Goal: Task Accomplishment & Management: Use online tool/utility

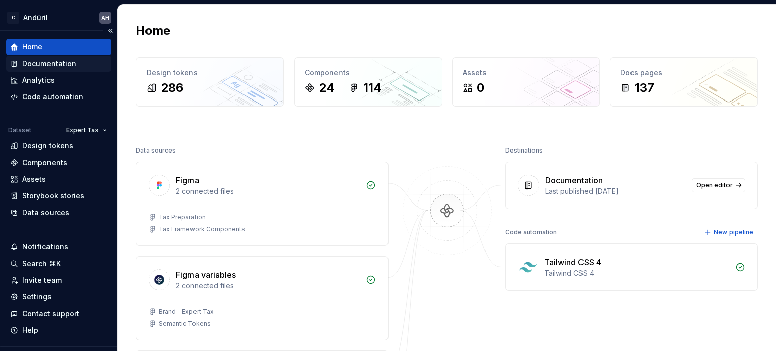
click at [48, 63] on div "Documentation" at bounding box center [49, 64] width 54 height 10
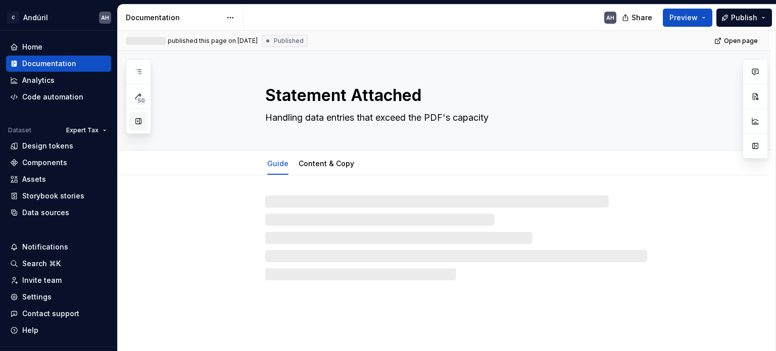
click at [138, 127] on button "button" at bounding box center [138, 121] width 18 height 18
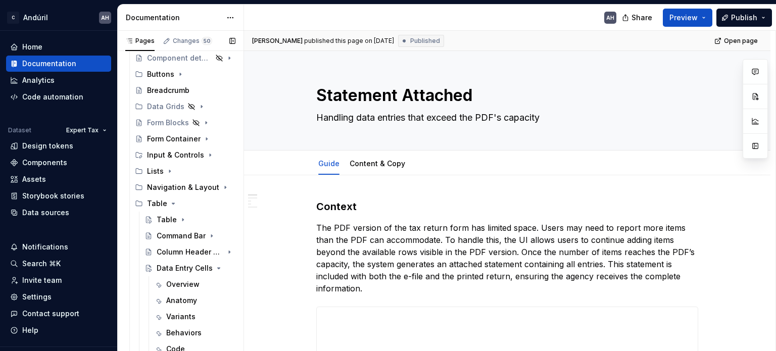
scroll to position [192, 0]
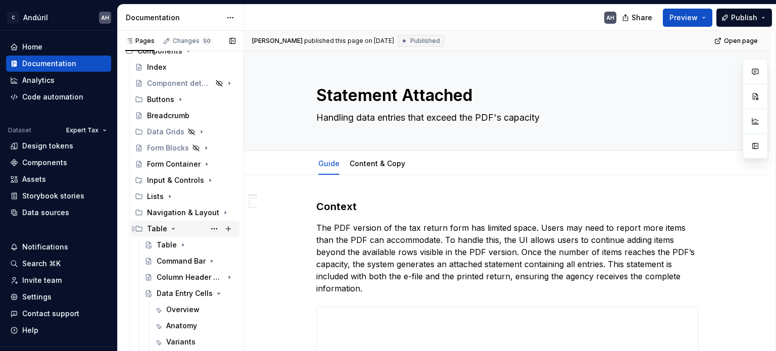
click at [172, 228] on icon "Page tree" at bounding box center [173, 228] width 3 height 1
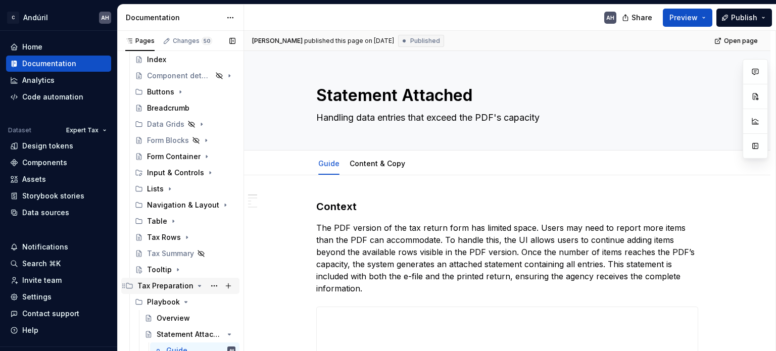
scroll to position [212, 0]
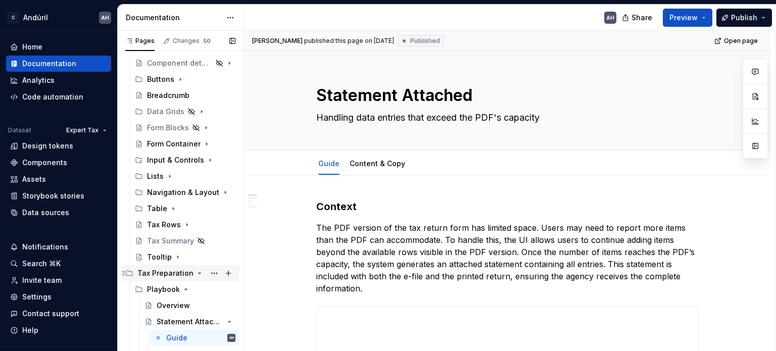
click at [196, 272] on icon "Page tree" at bounding box center [199, 273] width 8 height 8
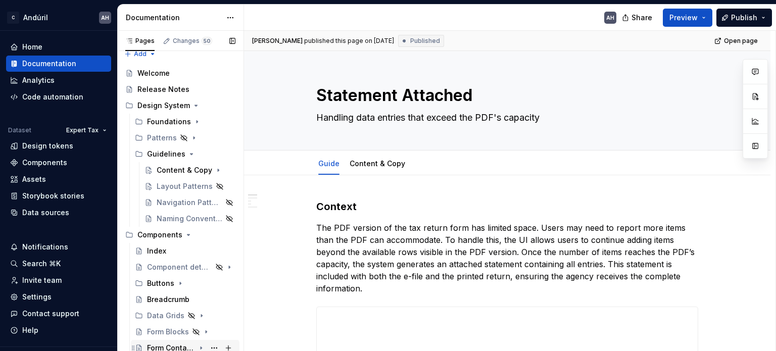
scroll to position [0, 0]
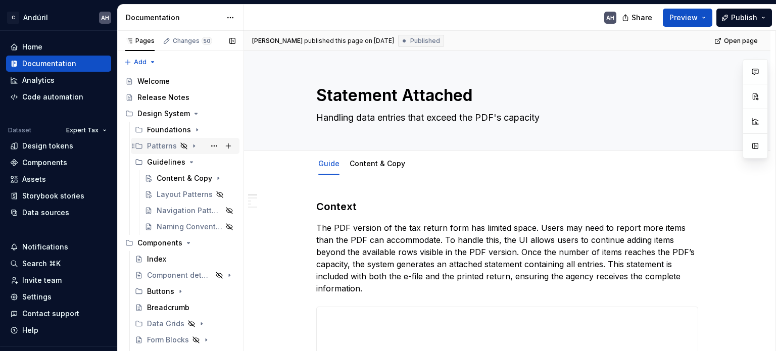
click at [193, 145] on icon "Page tree" at bounding box center [193, 146] width 1 height 3
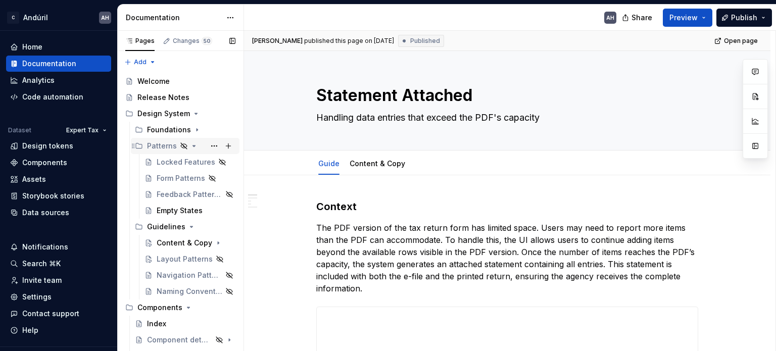
click at [193, 145] on icon "Page tree" at bounding box center [194, 145] width 3 height 1
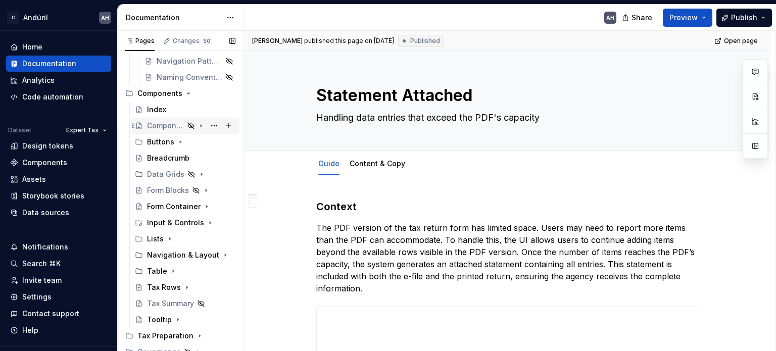
scroll to position [156, 0]
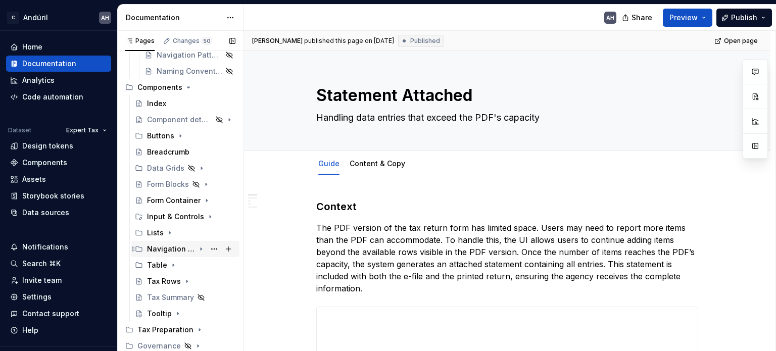
click at [197, 246] on icon "Page tree" at bounding box center [201, 249] width 8 height 8
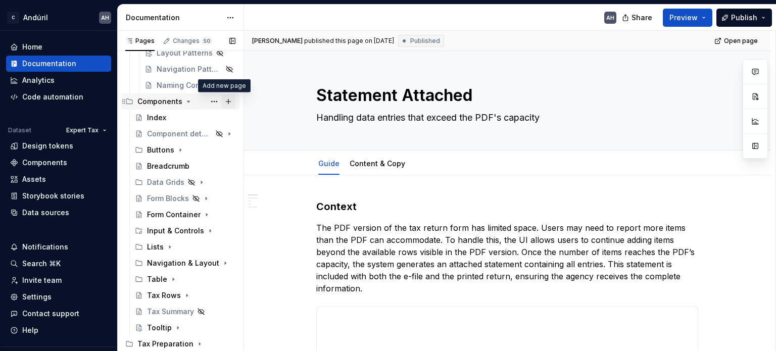
click at [222, 101] on button "Page tree" at bounding box center [228, 101] width 14 height 14
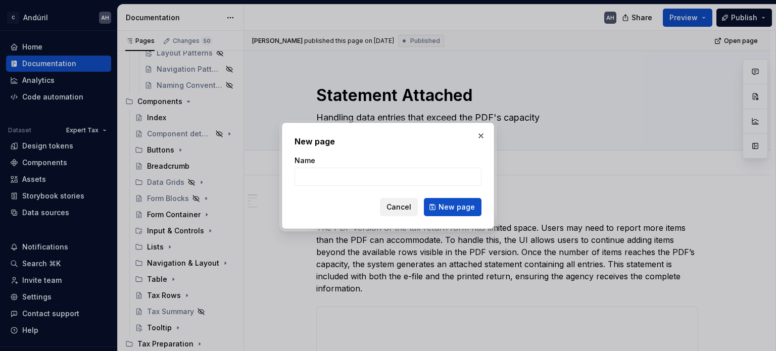
click at [402, 213] on button "Cancel" at bounding box center [399, 207] width 38 height 18
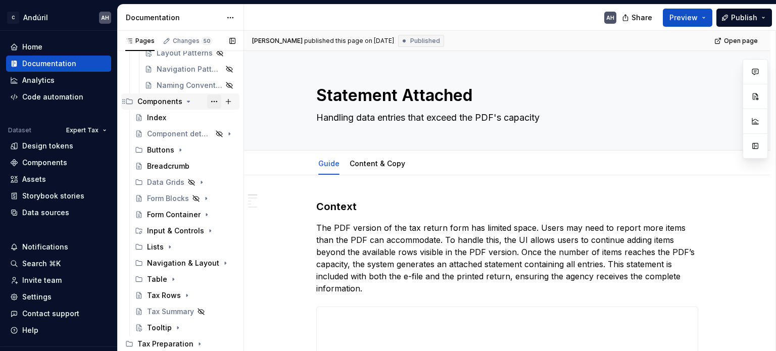
click at [212, 103] on button "Page tree" at bounding box center [214, 101] width 14 height 14
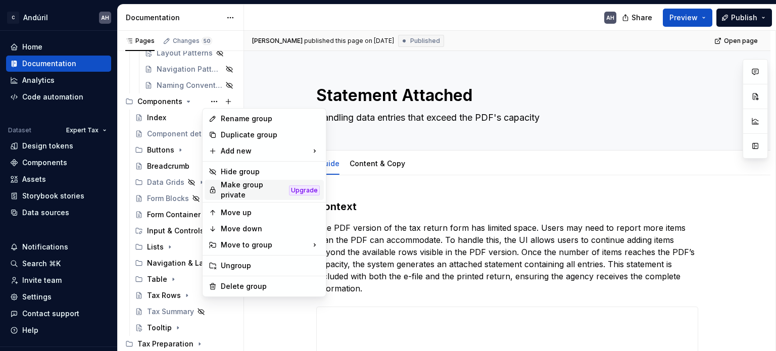
type textarea "*"
click at [379, 171] on div "New group" at bounding box center [375, 171] width 66 height 10
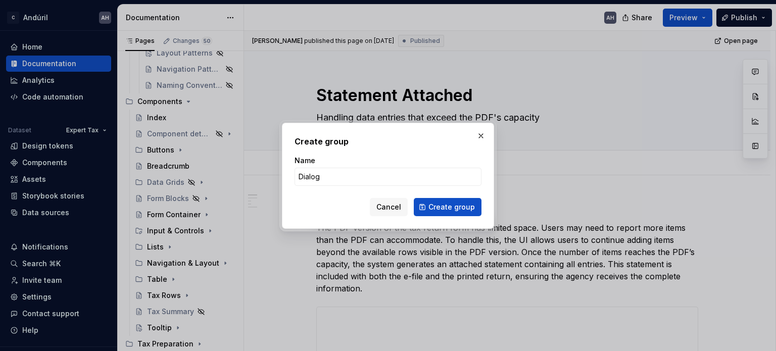
type input "Dialogs"
click button "Create group" at bounding box center [448, 207] width 68 height 18
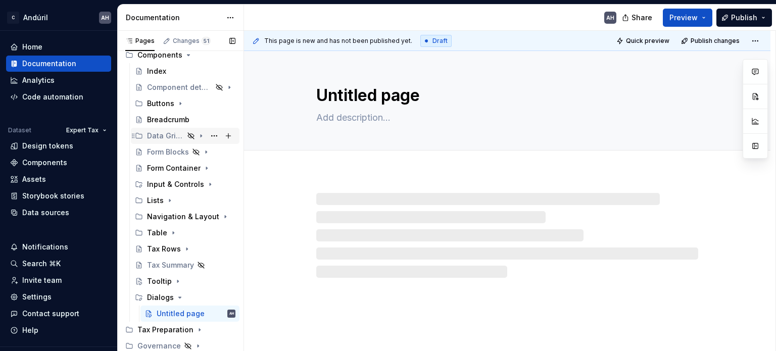
scroll to position [186, 0]
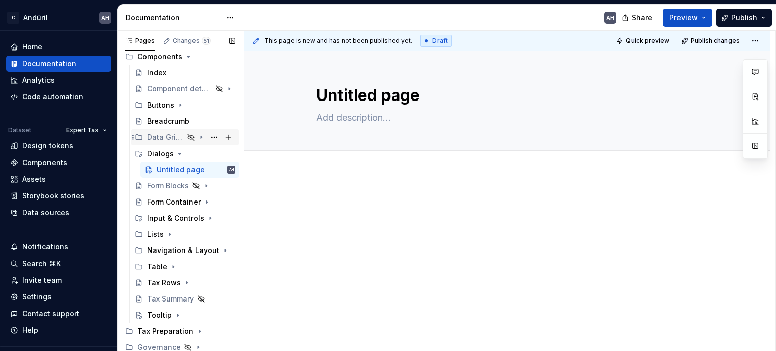
click at [197, 138] on icon "Page tree" at bounding box center [201, 137] width 8 height 8
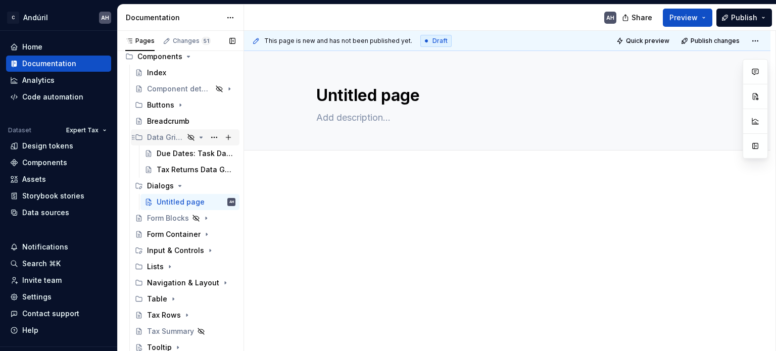
click at [197, 138] on icon "Page tree" at bounding box center [201, 137] width 8 height 8
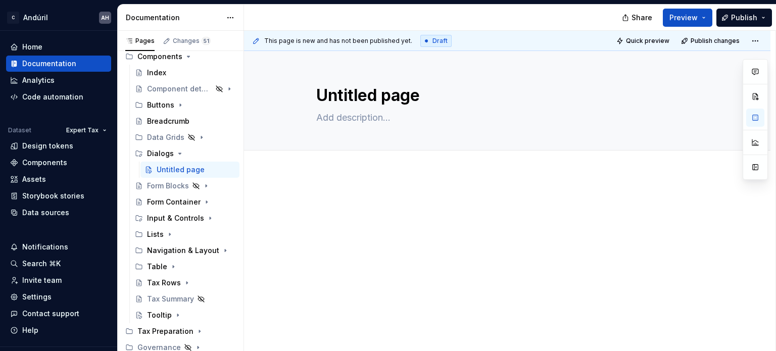
type textarea "*"
